Goal: Task Accomplishment & Management: Complete application form

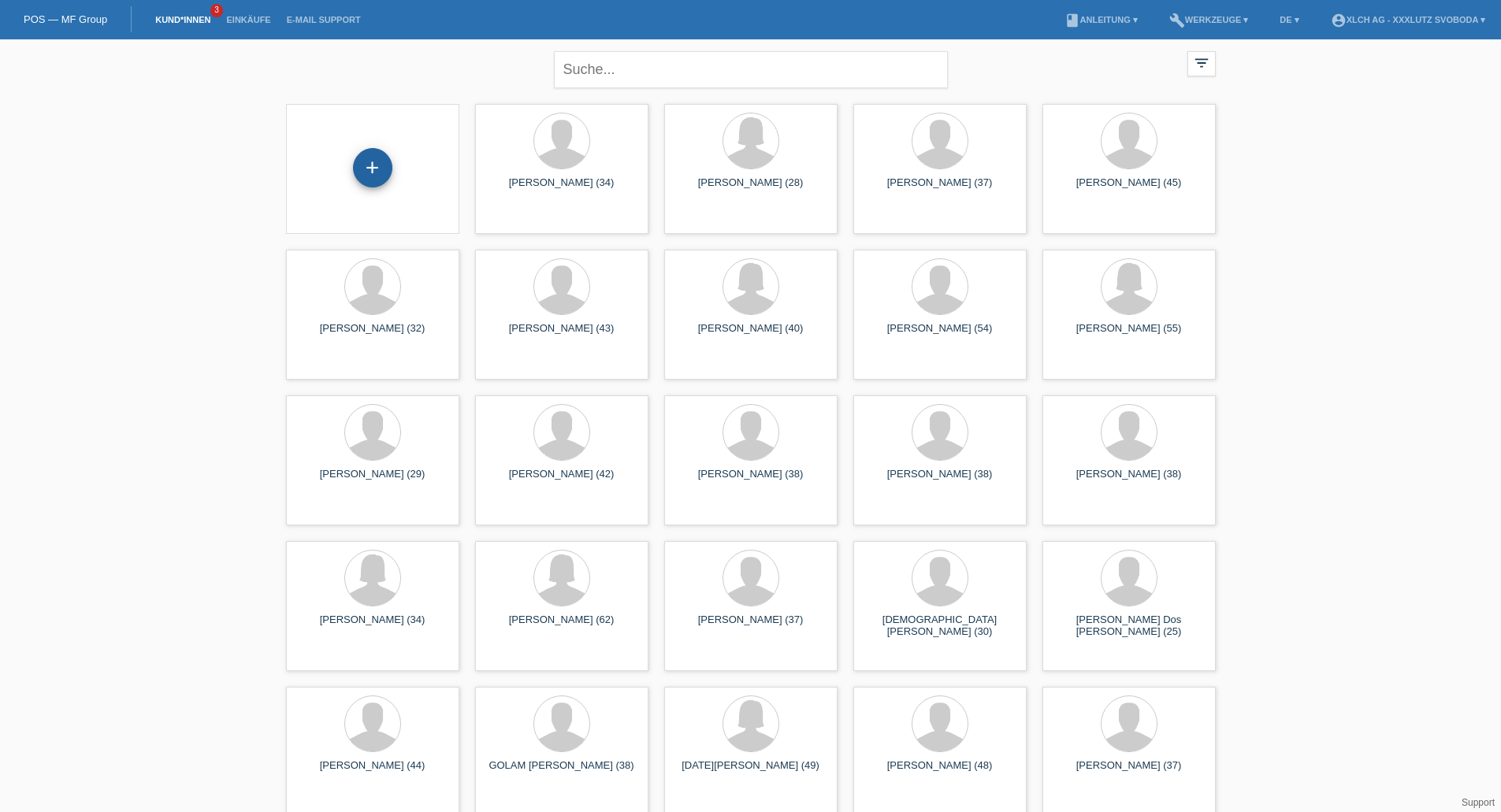
click at [372, 174] on div "+" at bounding box center [372, 167] width 39 height 39
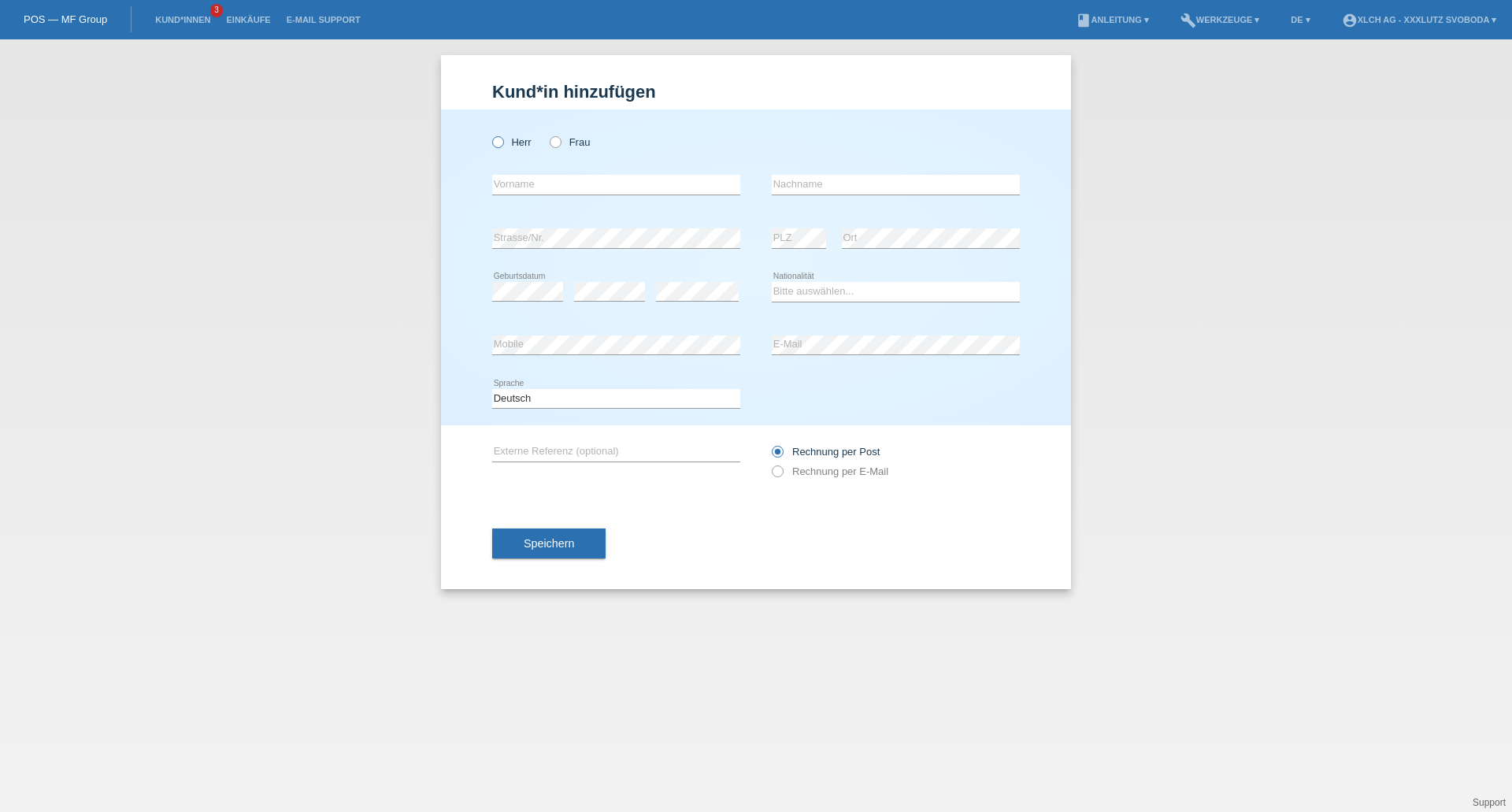
click at [490, 134] on icon at bounding box center [490, 134] width 0 height 0
click at [495, 142] on input "Herr" at bounding box center [497, 141] width 11 height 11
radio input "true"
click at [578, 186] on input "text" at bounding box center [616, 185] width 248 height 19
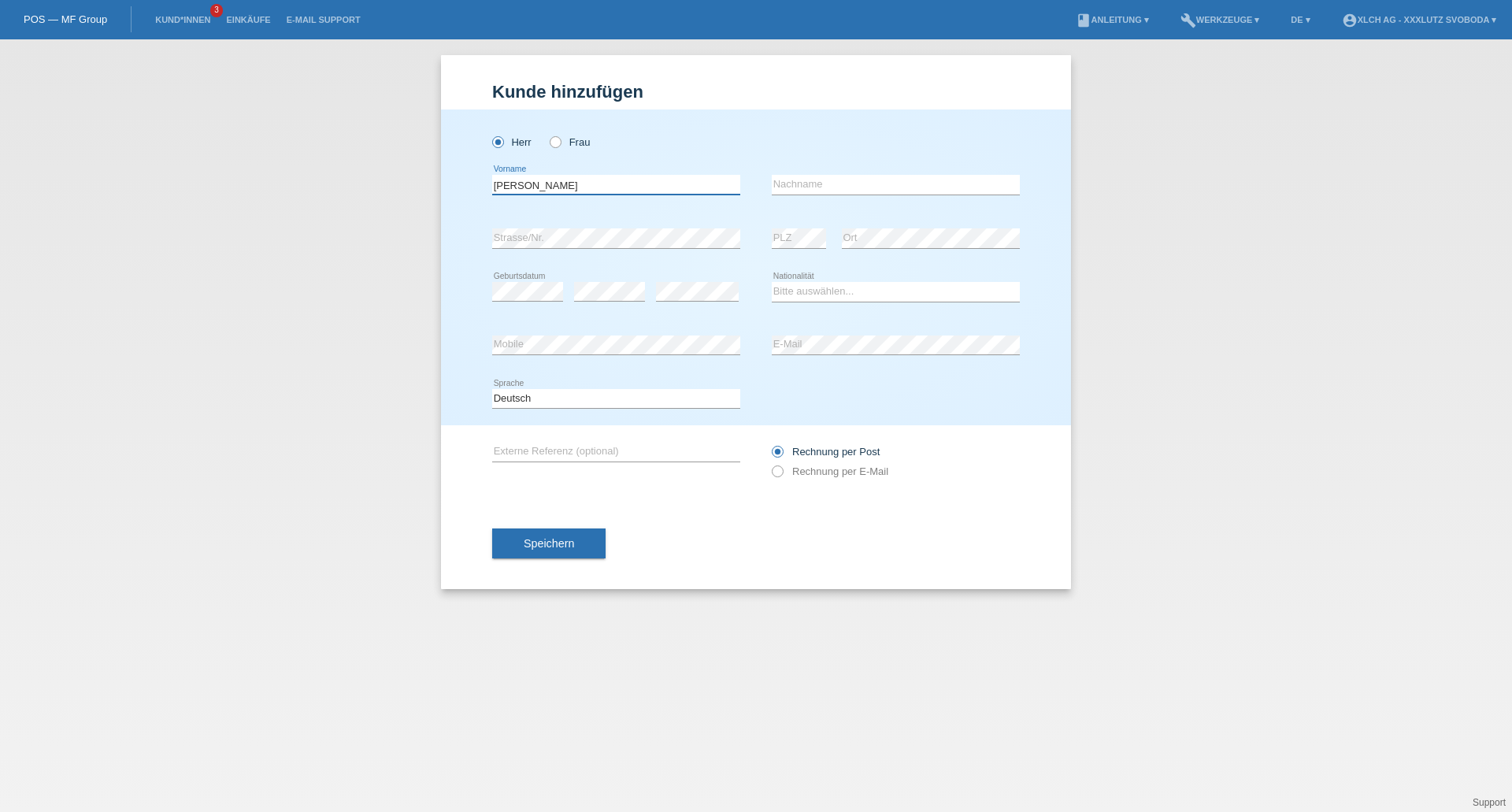
type input "[PERSON_NAME]"
click at [824, 188] on input "text" at bounding box center [895, 185] width 248 height 19
type input "REINISCH"
click at [866, 296] on select "Bitte auswählen... Schweiz Deutschland Liechtenstein Österreich ------------ Af…" at bounding box center [895, 291] width 248 height 19
select select "CH"
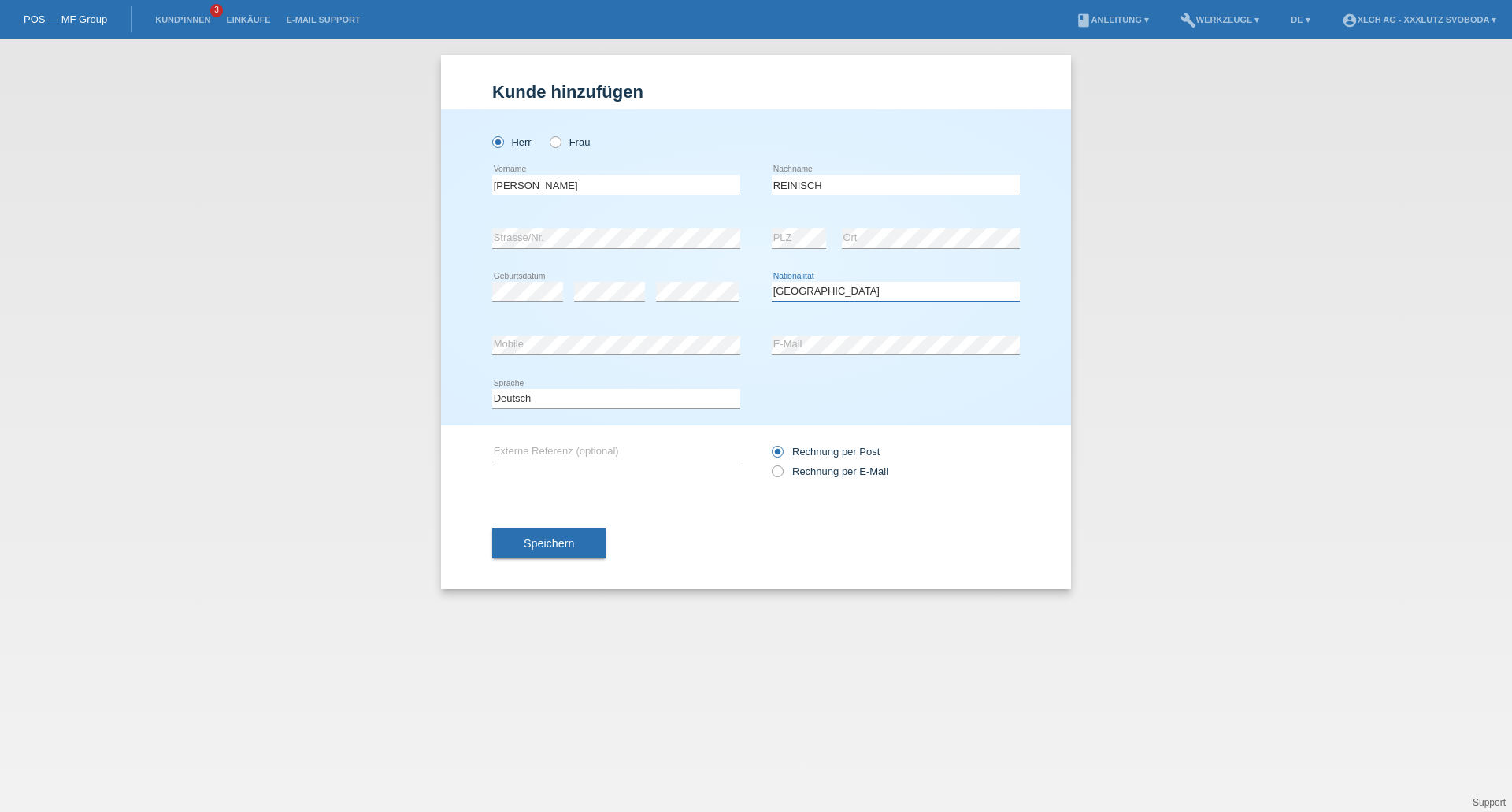
click at [771, 282] on select "Bitte auswählen... Schweiz Deutschland Liechtenstein Österreich ------------ Af…" at bounding box center [895, 291] width 248 height 19
click at [618, 447] on input "text" at bounding box center [616, 452] width 248 height 19
type input "KAUFVERTRAG J8NDRH"
click at [769, 463] on icon at bounding box center [769, 463] width 0 height 0
click at [781, 469] on input "Rechnung per E-Mail" at bounding box center [776, 476] width 11 height 19
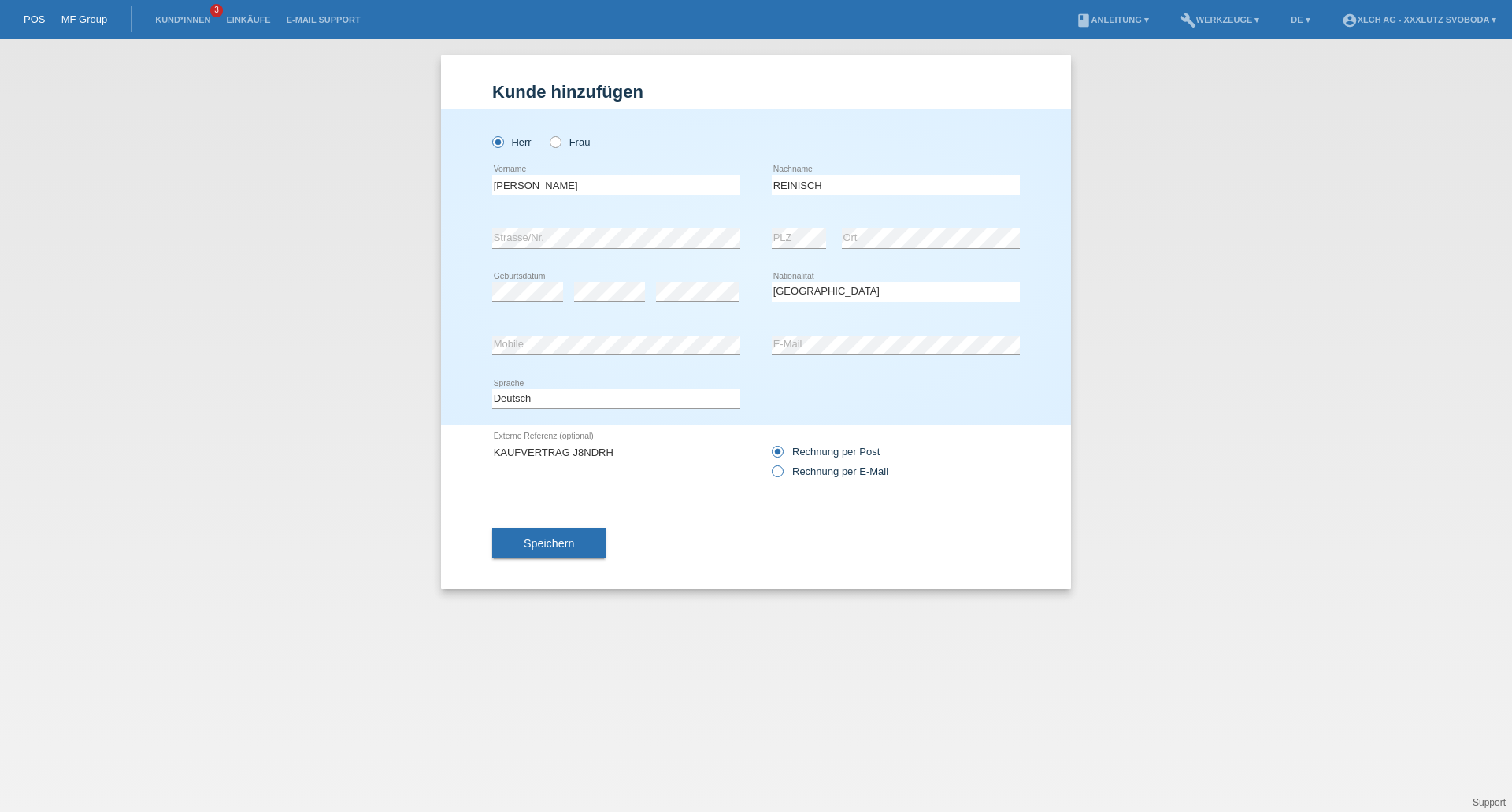
radio input "true"
click at [594, 540] on button "Speichern" at bounding box center [549, 543] width 113 height 30
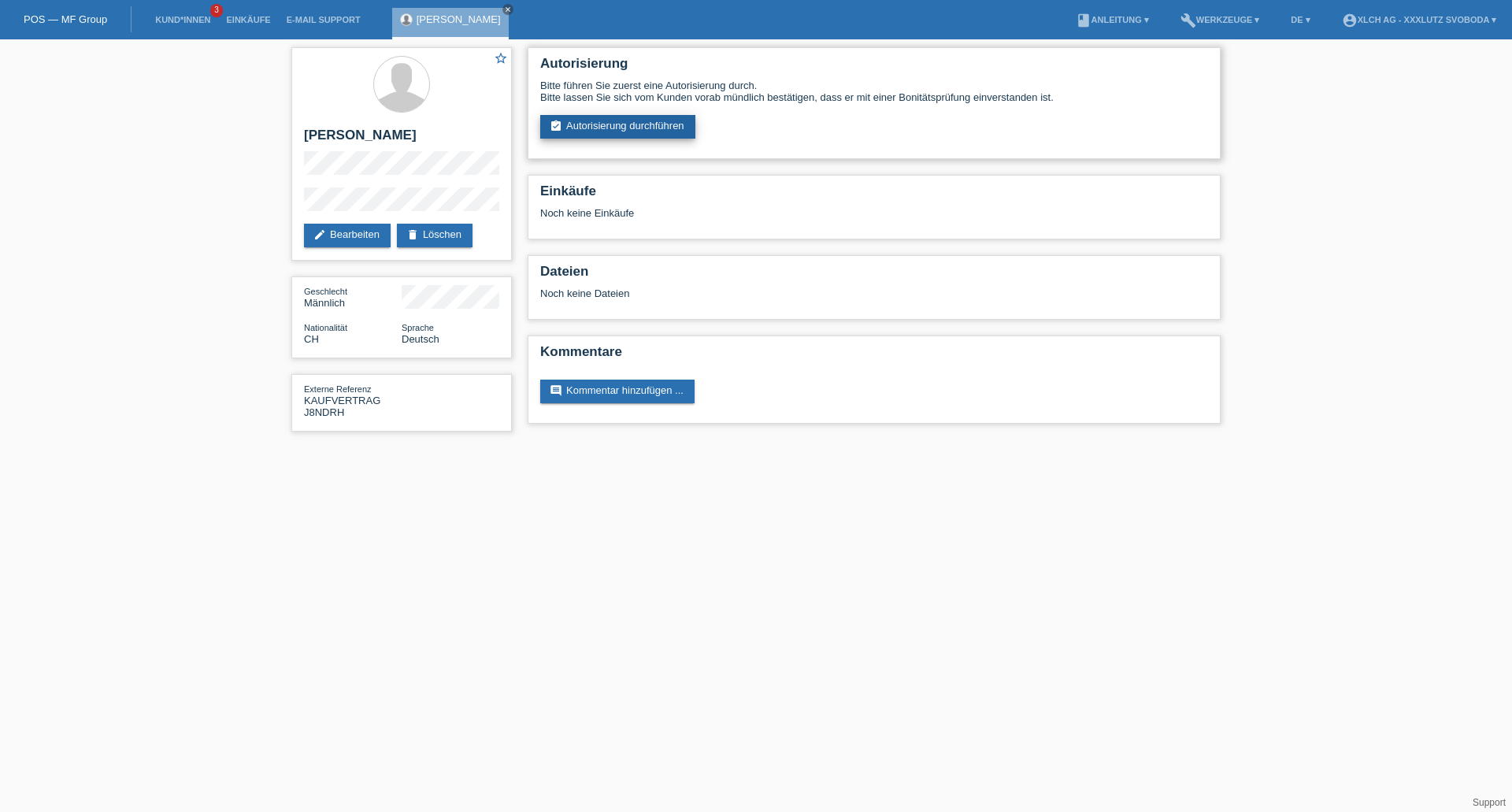
click at [619, 122] on link "assignment_turned_in Autorisierung durchführen" at bounding box center [618, 127] width 156 height 24
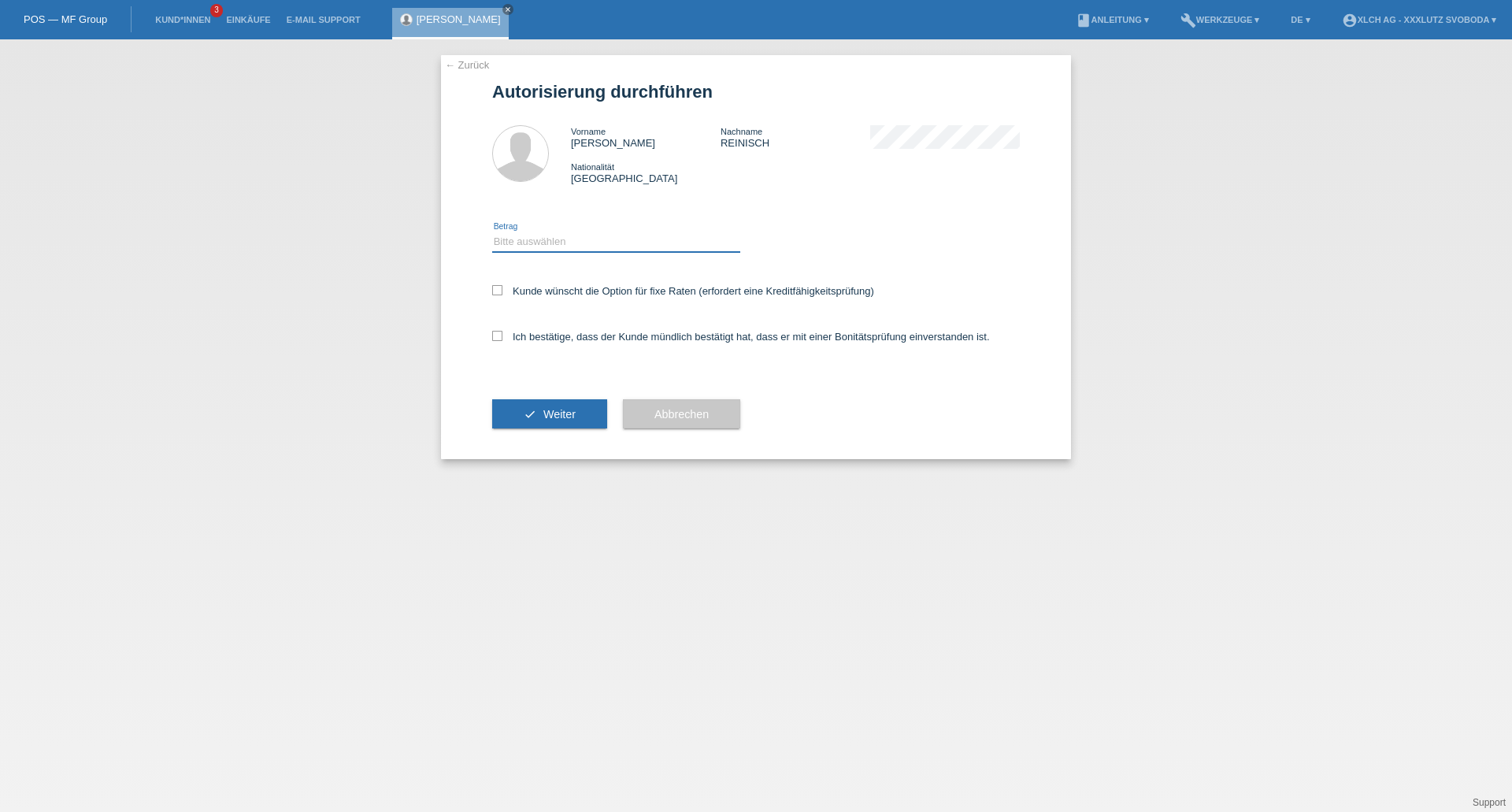
click at [573, 241] on select "Bitte auswählen CHF 1.00 - CHF 499.00 CHF 500.00 - CHF 1'999.00 CHF 2'000.00 - …" at bounding box center [616, 242] width 248 height 19
select select "2"
click at [492, 233] on select "Bitte auswählen CHF 1.00 - CHF 499.00 CHF 500.00 - CHF 1'999.00 CHF 2'000.00 - …" at bounding box center [616, 242] width 248 height 19
click at [496, 286] on icon at bounding box center [497, 290] width 11 height 11
click at [496, 286] on input "Kunde wünscht die Option für fixe Raten (erfordert eine Kreditfähigkeitsprüfung)" at bounding box center [497, 290] width 11 height 11
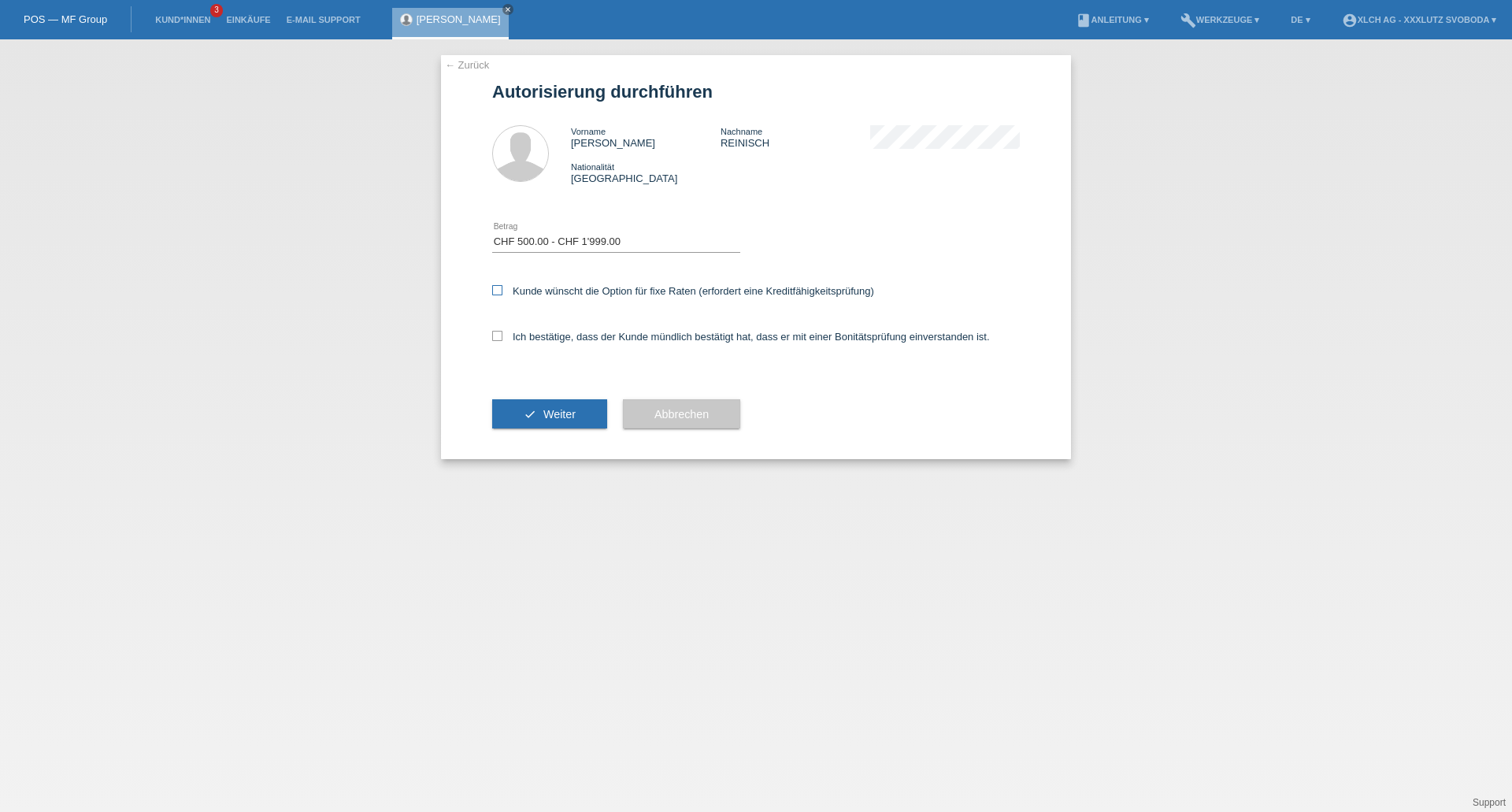
checkbox input "true"
click at [500, 332] on icon at bounding box center [497, 335] width 11 height 11
click at [500, 332] on input "Ich bestätige, dass der Kunde mündlich bestätigt hat, dass er mit einer Bonität…" at bounding box center [497, 335] width 11 height 11
checkbox input "true"
click at [524, 410] on button "check Weiter" at bounding box center [549, 414] width 115 height 30
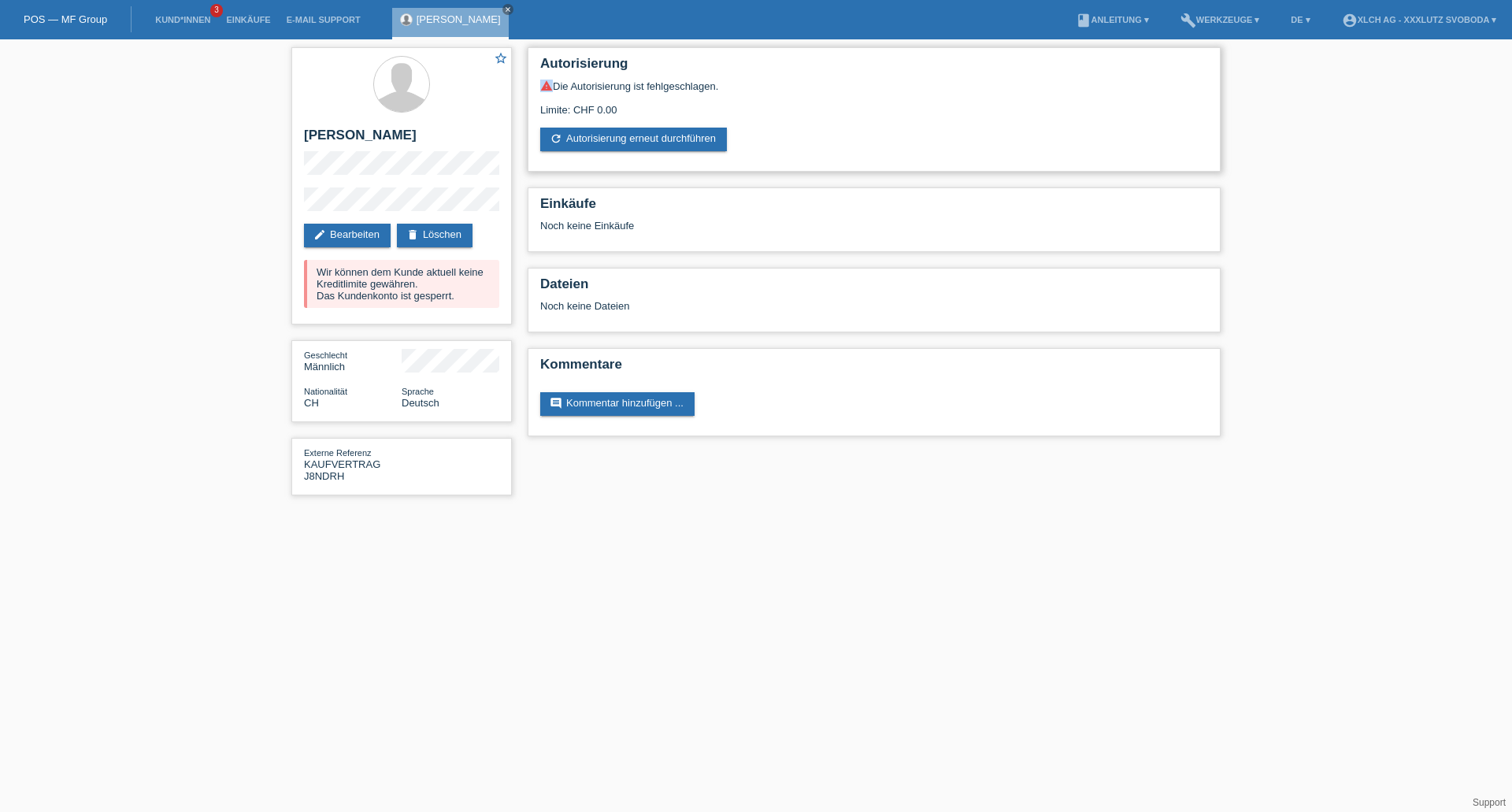
drag, startPoint x: 540, startPoint y: 82, endPoint x: 553, endPoint y: 85, distance: 13.3
click at [553, 85] on div "warning Die Autorisierung ist fehlgeschlagen." at bounding box center [873, 86] width 668 height 12
click at [681, 511] on html "POS — MF Group Kund*innen 3 Einkäufe E-Mail Support [PERSON_NAME] close" at bounding box center [756, 256] width 1512 height 511
click at [512, 6] on icon "close" at bounding box center [508, 10] width 8 height 8
